Goal: Task Accomplishment & Management: Manage account settings

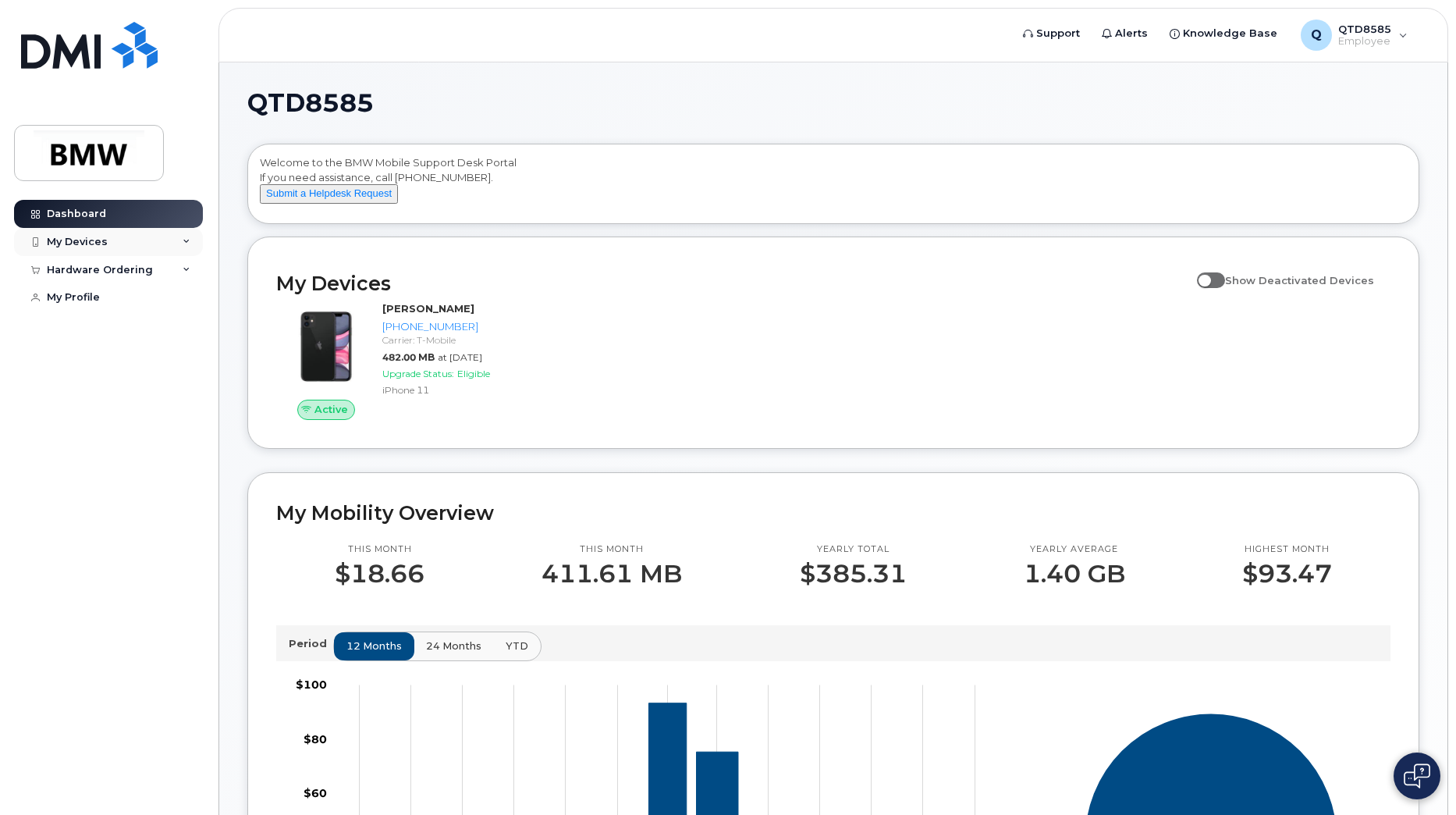
click at [79, 233] on div "My Devices" at bounding box center [109, 242] width 189 height 28
click at [116, 297] on link "My Profile" at bounding box center [109, 298] width 189 height 28
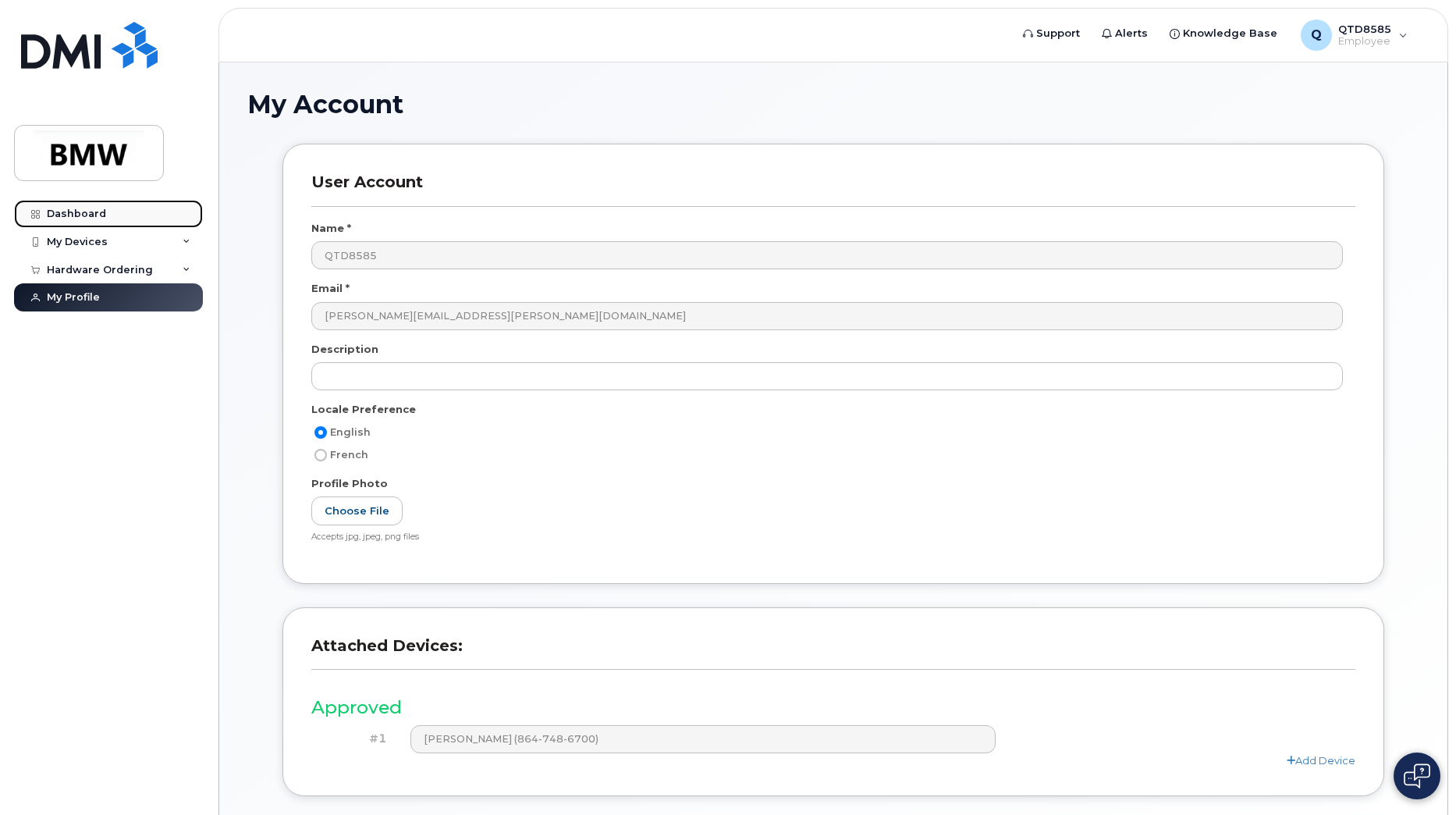
click at [119, 214] on link "Dashboard" at bounding box center [109, 214] width 189 height 28
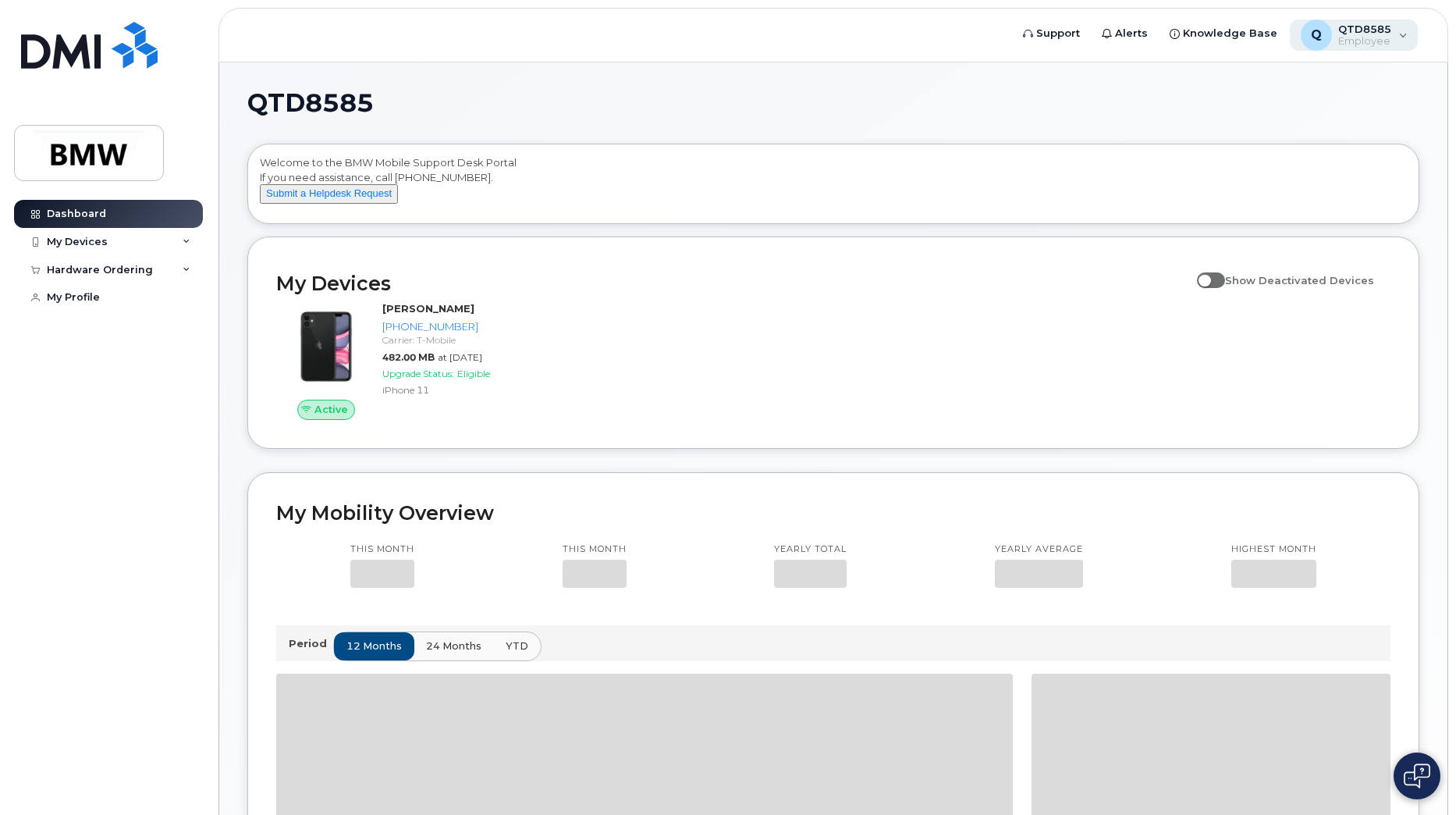
click at [1385, 29] on span "QTD8585" at bounding box center [1364, 29] width 53 height 13
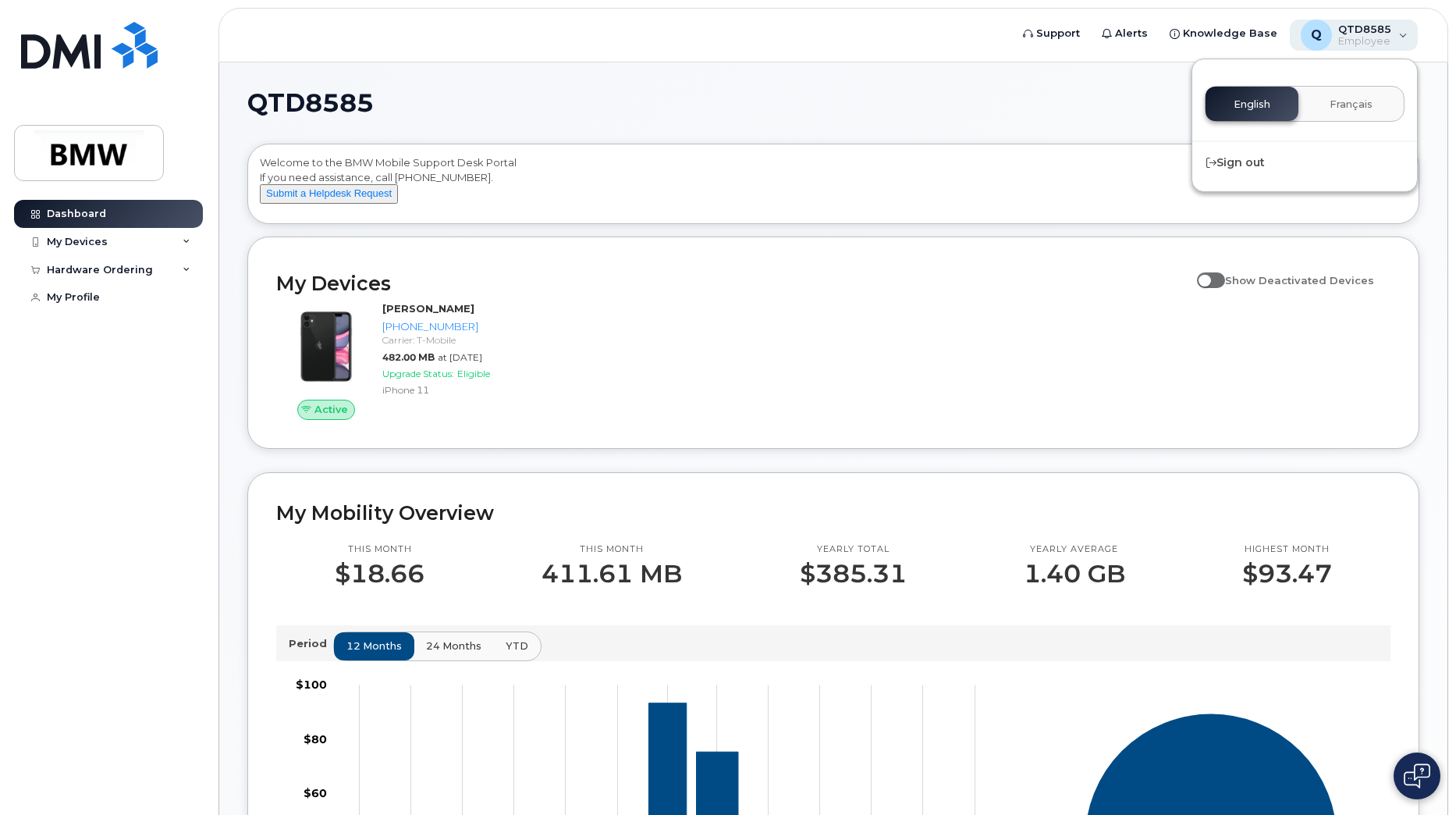
click at [1385, 29] on span "QTD8585" at bounding box center [1364, 29] width 53 height 13
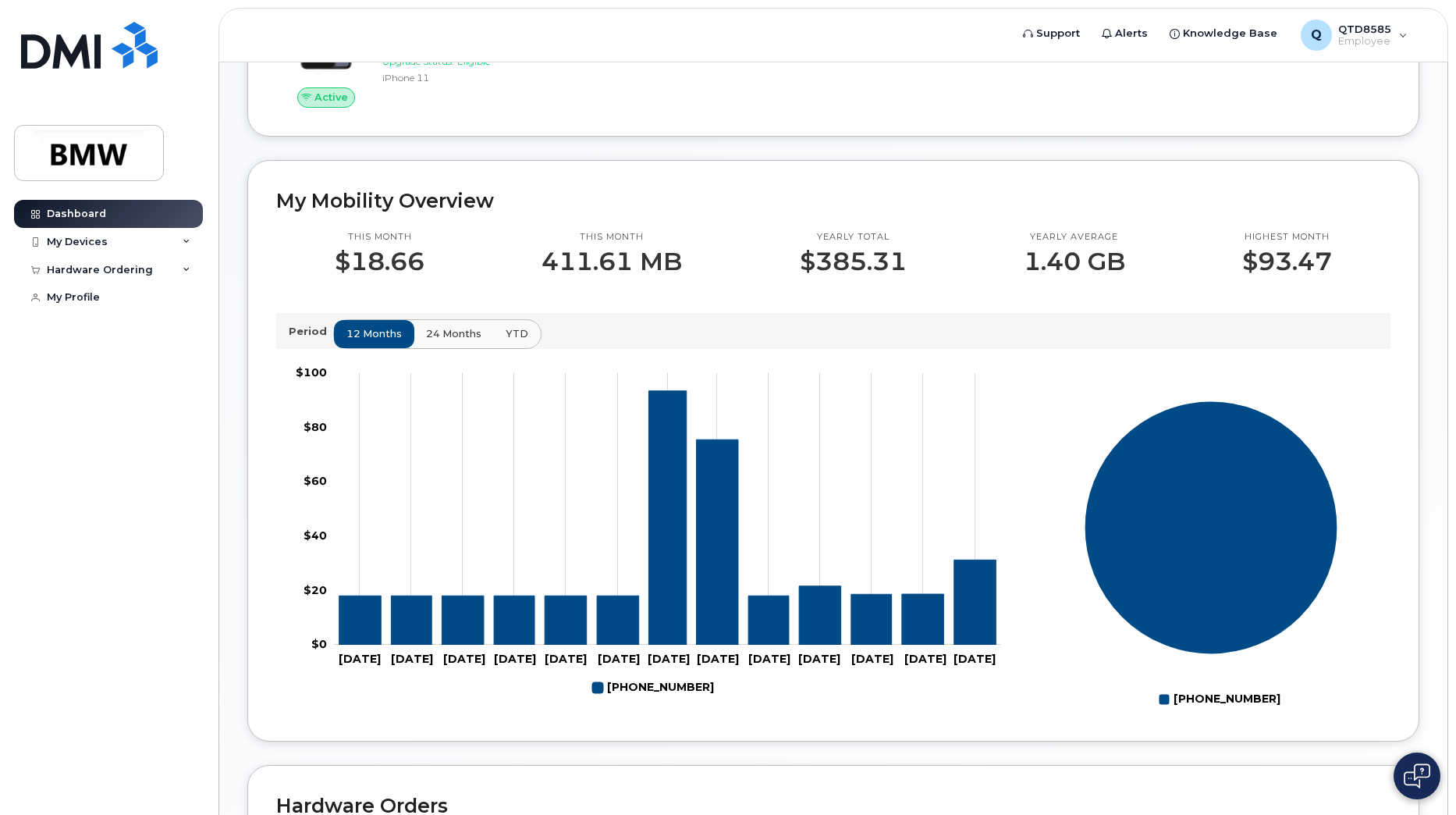
scroll to position [596, 0]
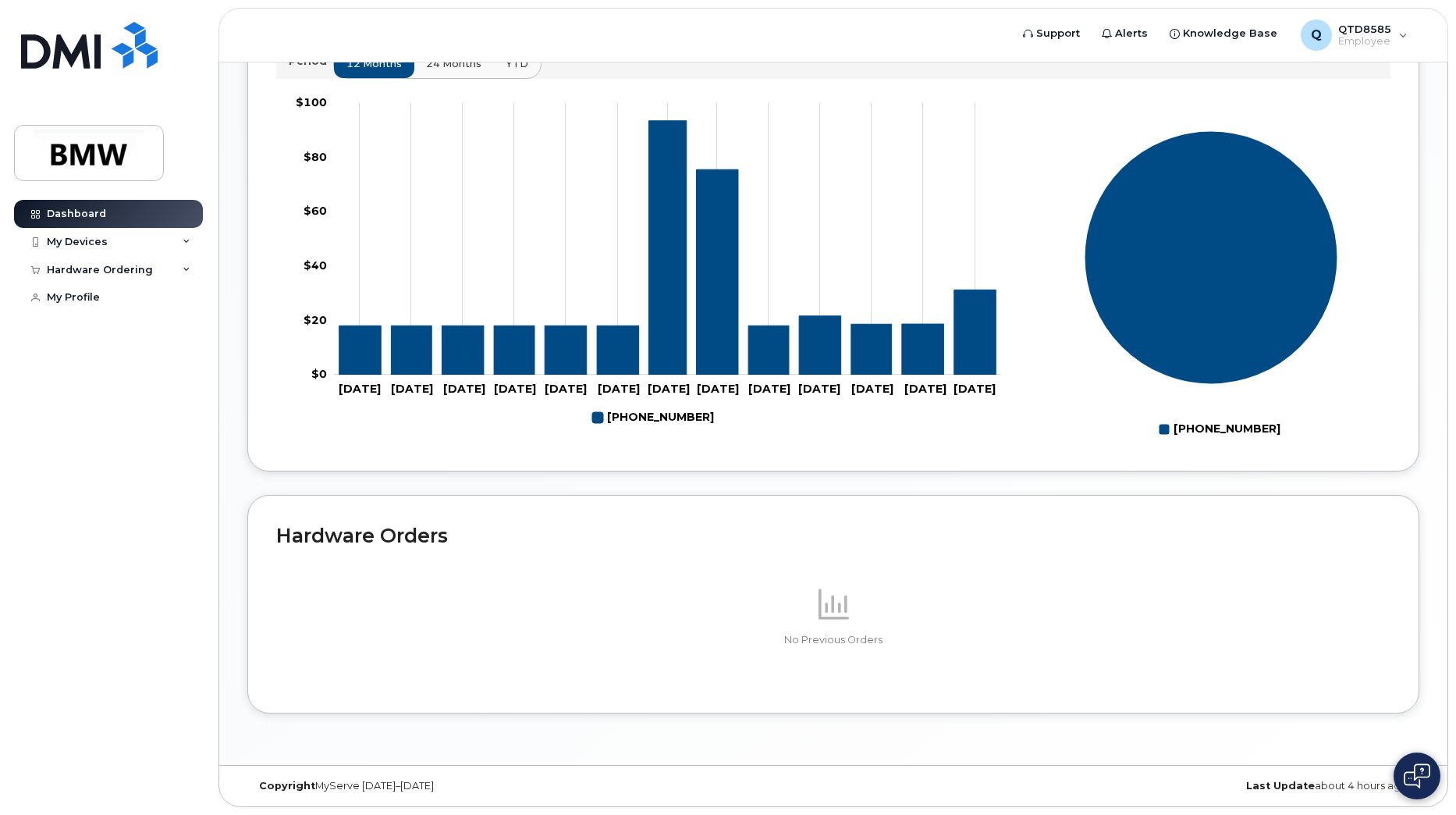
click at [907, 636] on p "No Previous Orders" at bounding box center [833, 640] width 1114 height 14
click at [91, 235] on div "My Devices" at bounding box center [76, 242] width 61 height 13
click at [124, 311] on div "([PERSON_NAME])" at bounding box center [142, 315] width 95 height 14
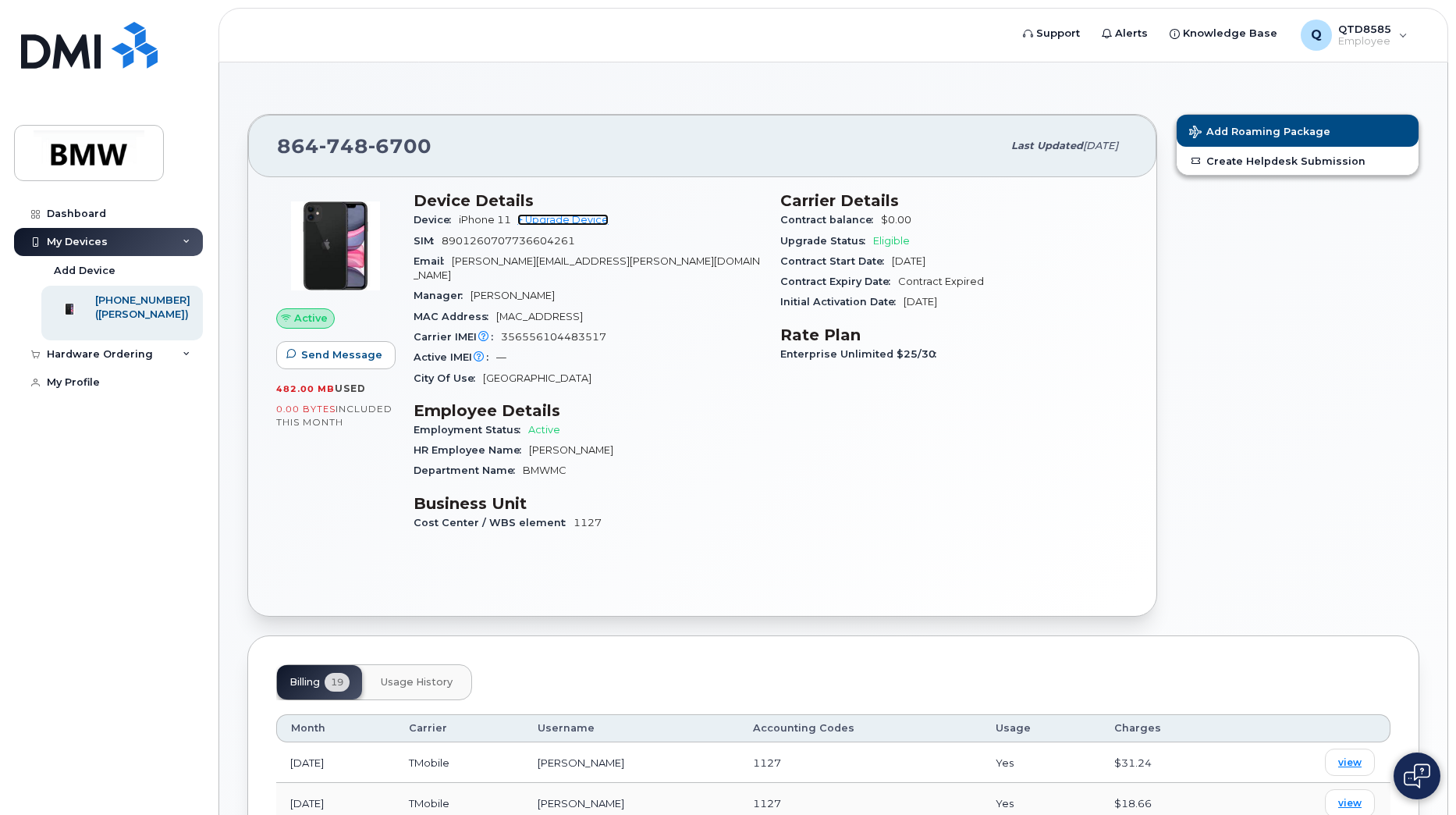
click at [587, 216] on link "+ Upgrade Device" at bounding box center [563, 220] width 91 height 12
